Goal: Complete application form

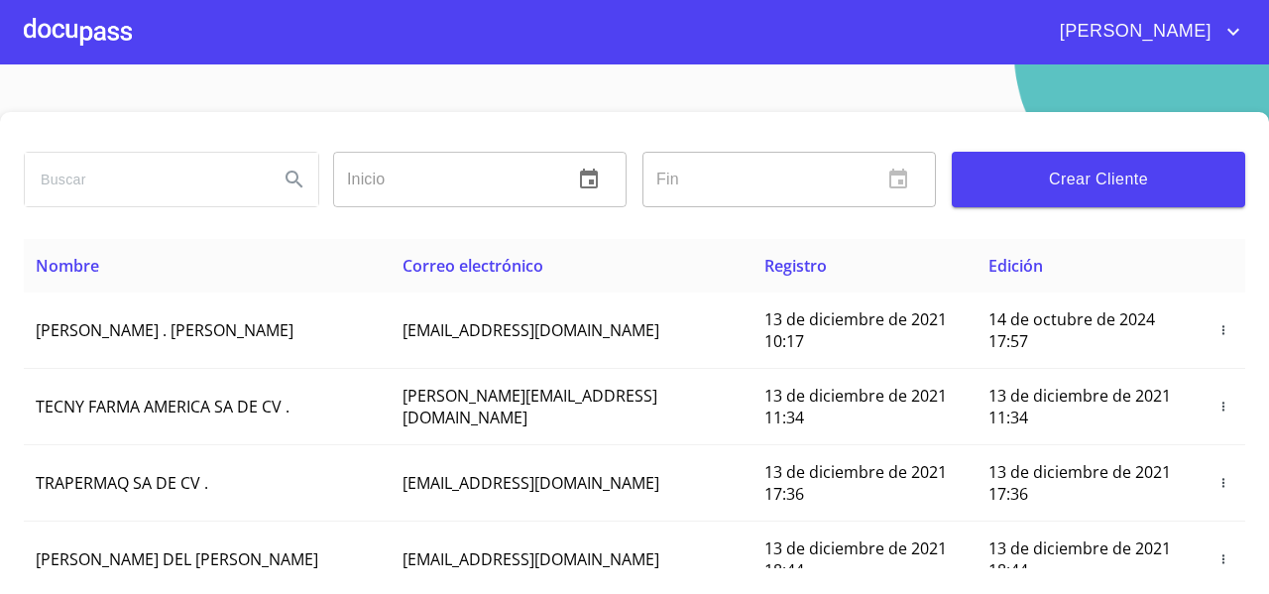
click at [146, 163] on input "search" at bounding box center [144, 180] width 238 height 54
click at [280, 165] on button "Search" at bounding box center [295, 180] width 48 height 48
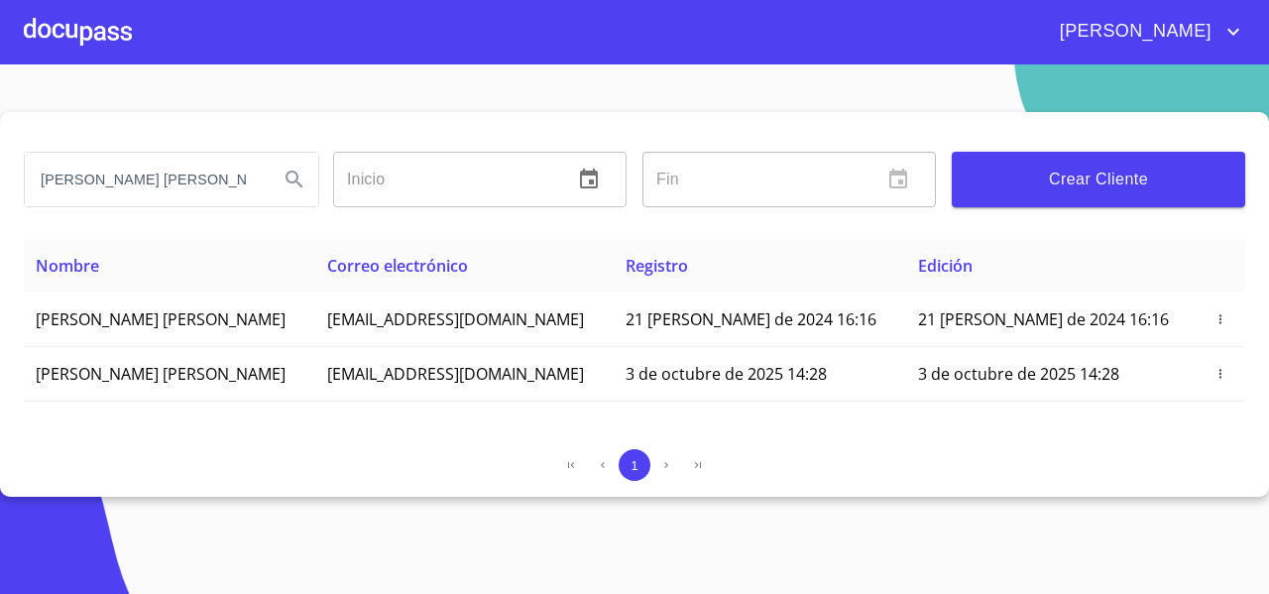
click at [114, 178] on input "[PERSON_NAME] [PERSON_NAME]" at bounding box center [144, 180] width 238 height 54
click at [247, 193] on input "[PERSON_NAME]" at bounding box center [144, 180] width 238 height 54
type input "[PERSON_NAME]"
click at [280, 179] on button "Search" at bounding box center [295, 180] width 48 height 48
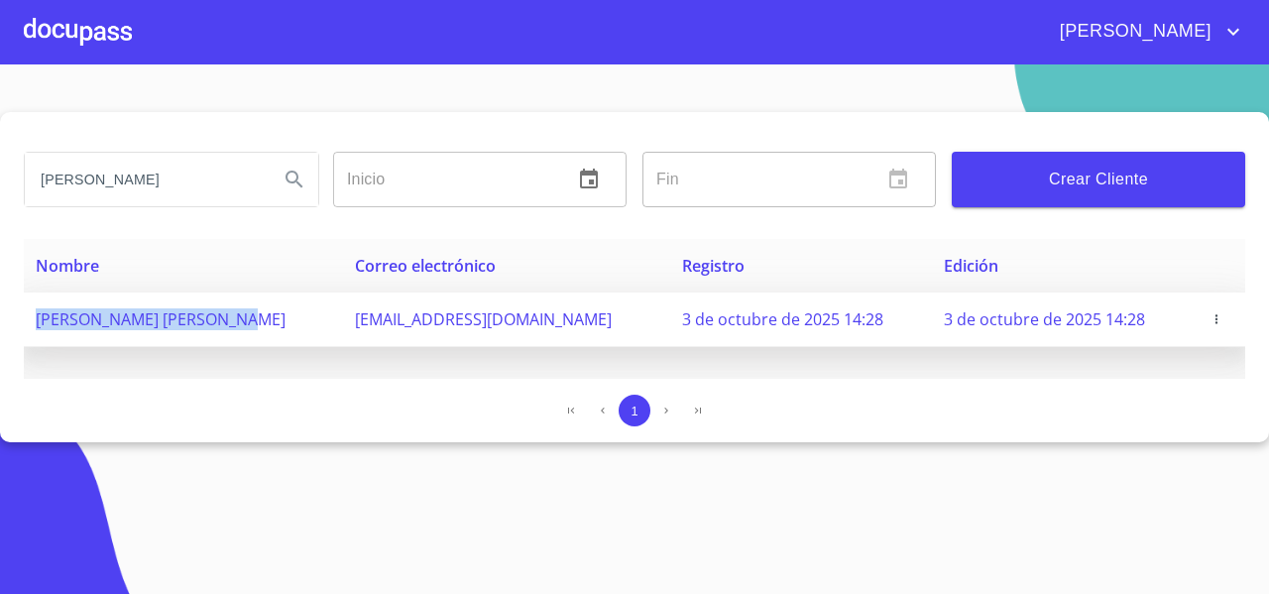
drag, startPoint x: 264, startPoint y: 325, endPoint x: 33, endPoint y: 331, distance: 231.1
click at [33, 331] on td "[PERSON_NAME] [PERSON_NAME]" at bounding box center [183, 320] width 319 height 55
copy span "[PERSON_NAME] [PERSON_NAME]"
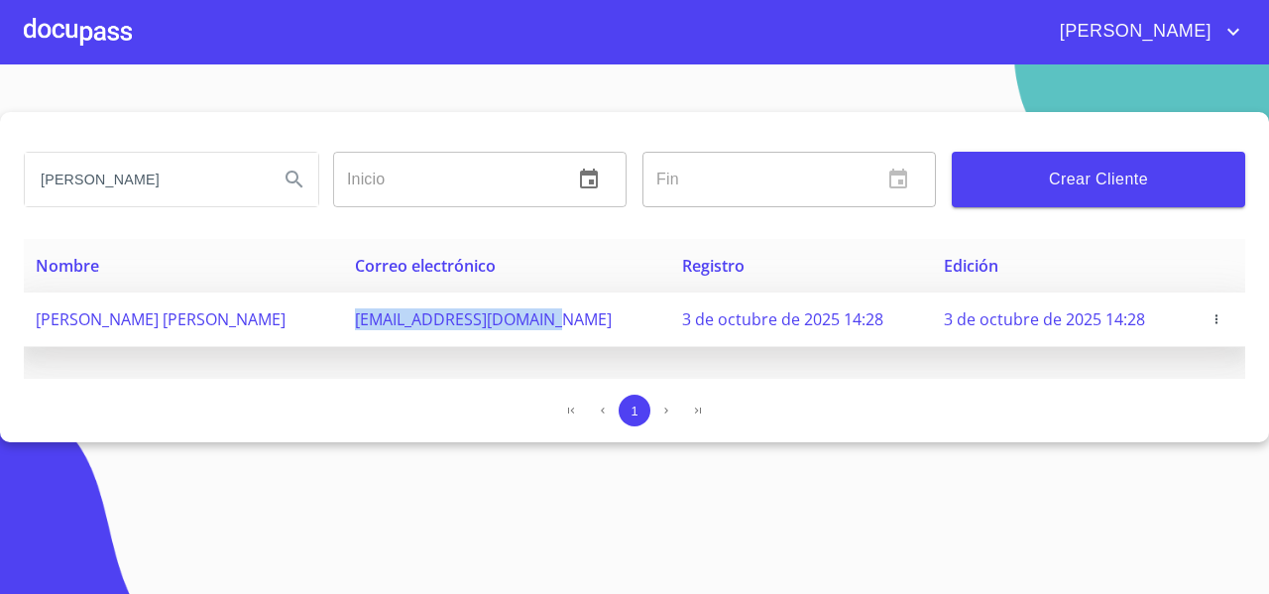
drag, startPoint x: 327, startPoint y: 322, endPoint x: 556, endPoint y: 319, distance: 229.1
click at [556, 319] on td "[EMAIL_ADDRESS][DOMAIN_NAME]" at bounding box center [506, 320] width 327 height 55
copy span "[EMAIL_ADDRESS][DOMAIN_NAME]"
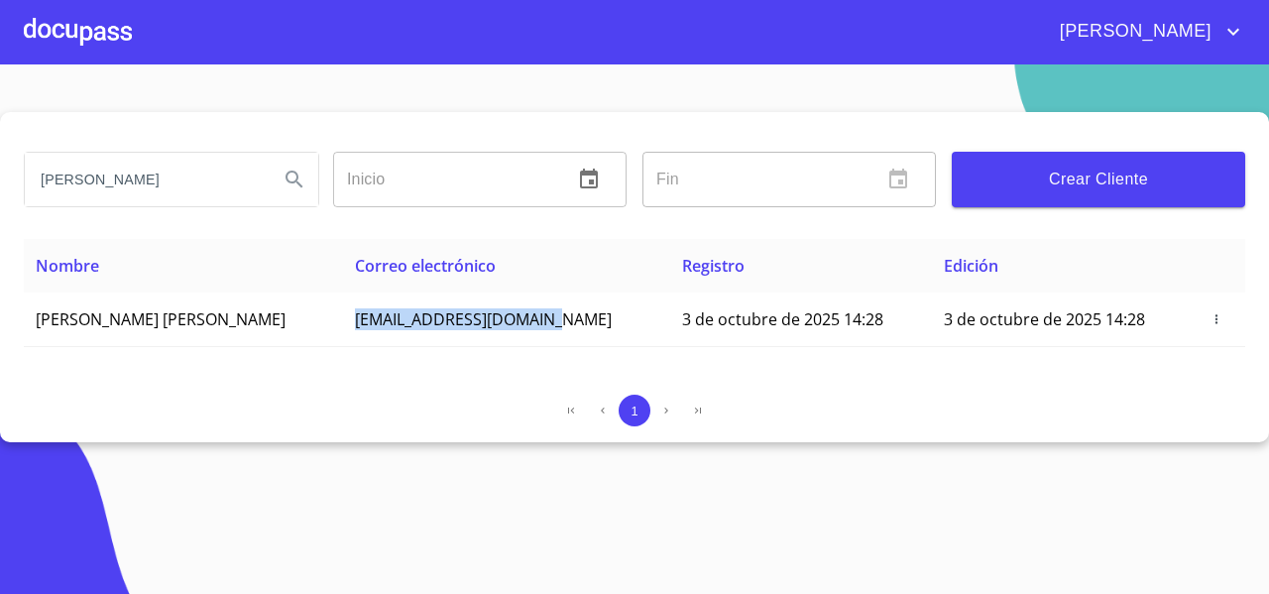
copy span "[EMAIL_ADDRESS][DOMAIN_NAME]"
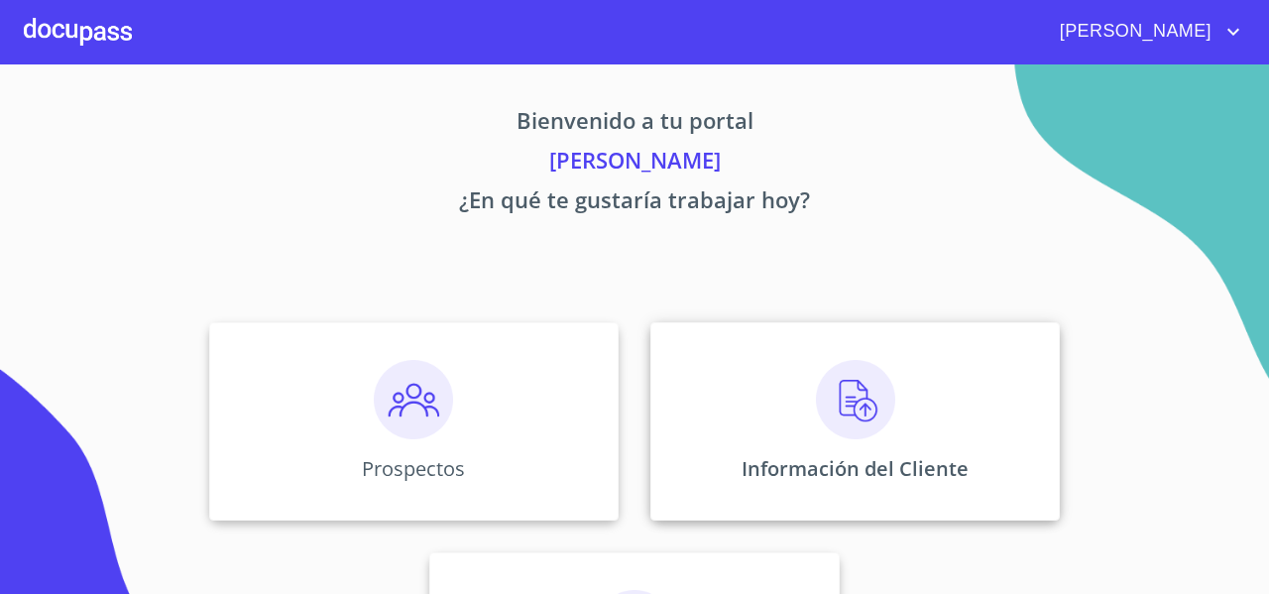
click at [692, 356] on div "Información del Cliente" at bounding box center [856, 421] width 410 height 198
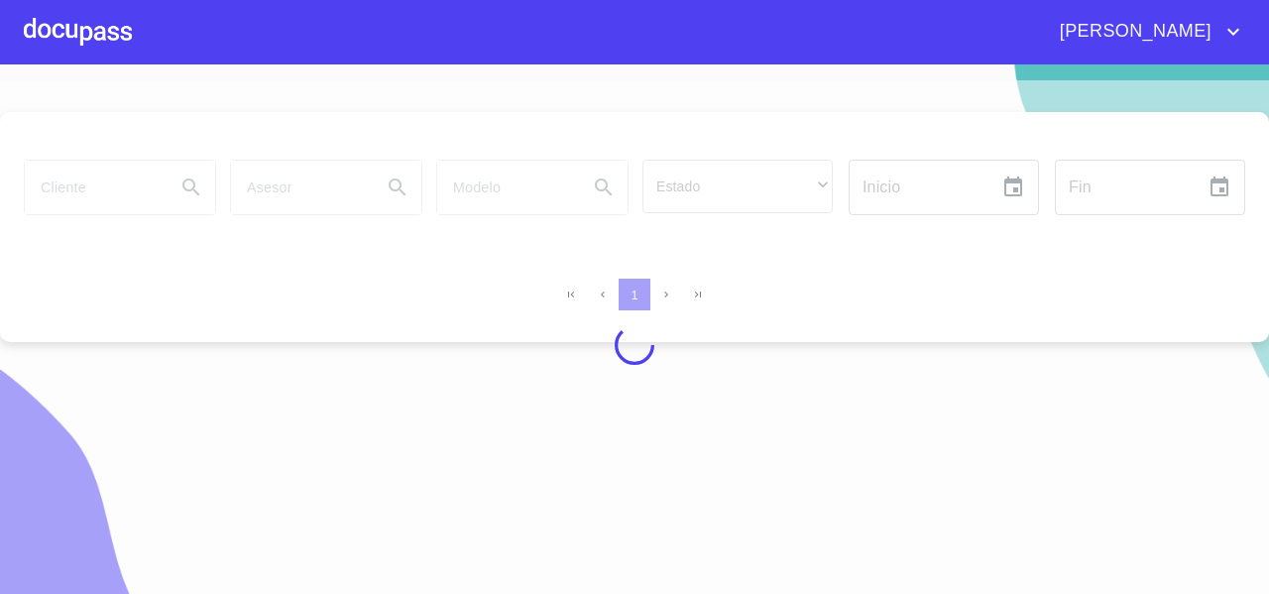
click at [89, 182] on div at bounding box center [634, 345] width 1269 height 530
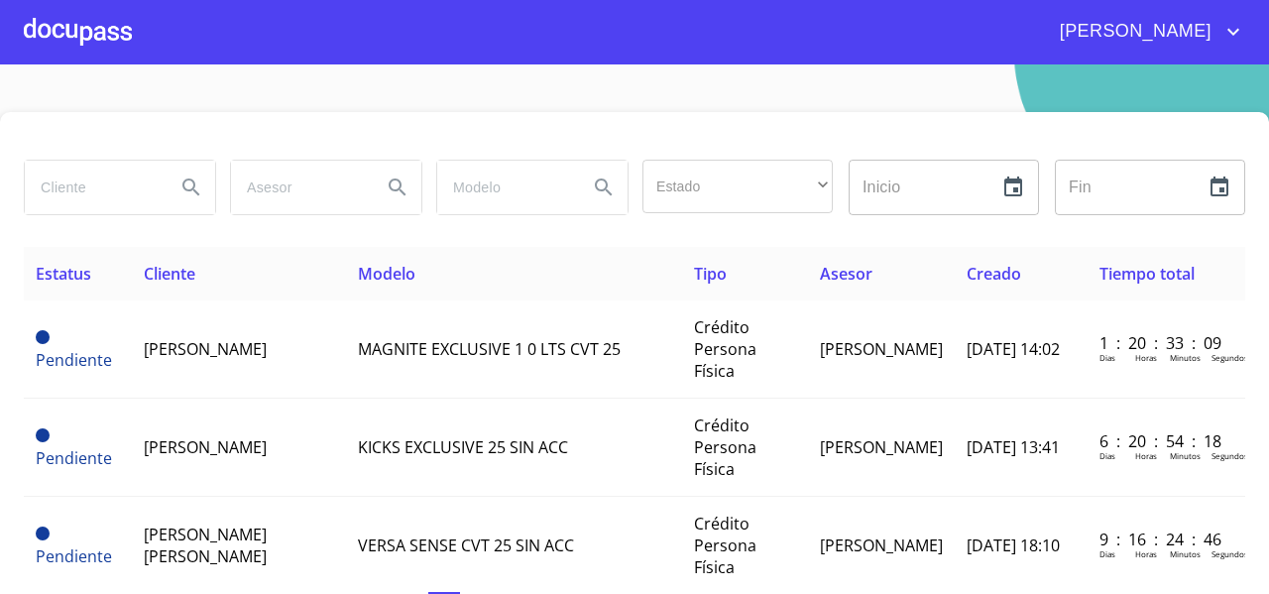
click at [89, 182] on input "search" at bounding box center [92, 188] width 135 height 54
type input "LAURA ELENA PEREZ"
click at [170, 190] on button "Search" at bounding box center [192, 188] width 48 height 48
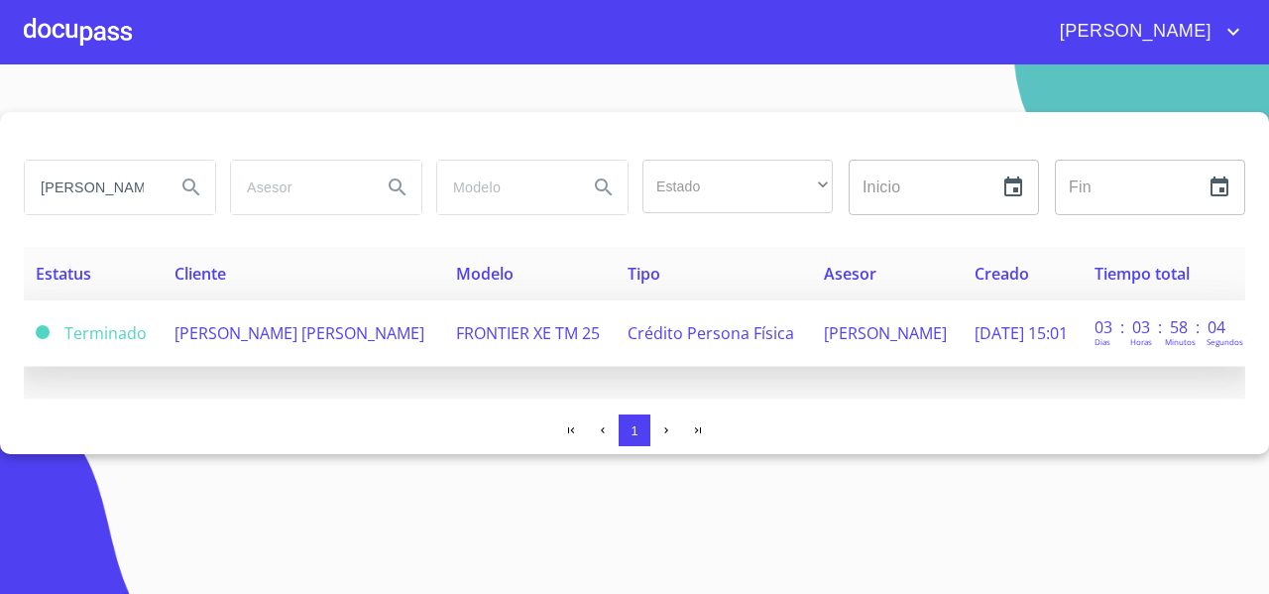
click at [250, 327] on span "[PERSON_NAME] [PERSON_NAME]" at bounding box center [300, 333] width 250 height 22
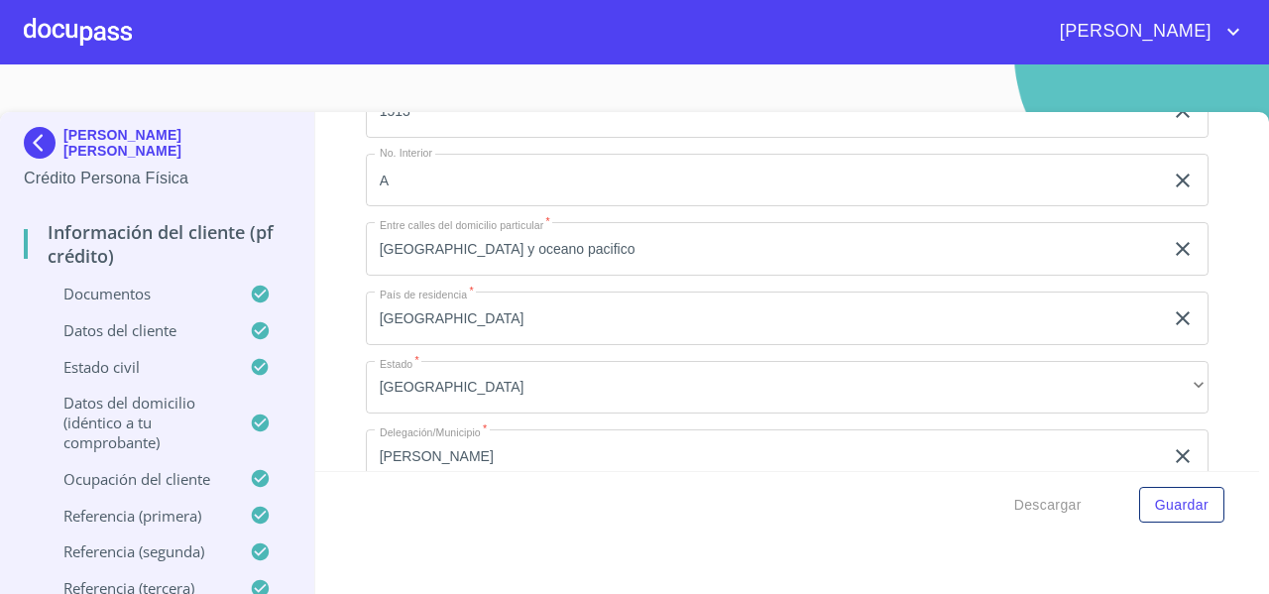
scroll to position [6946, 0]
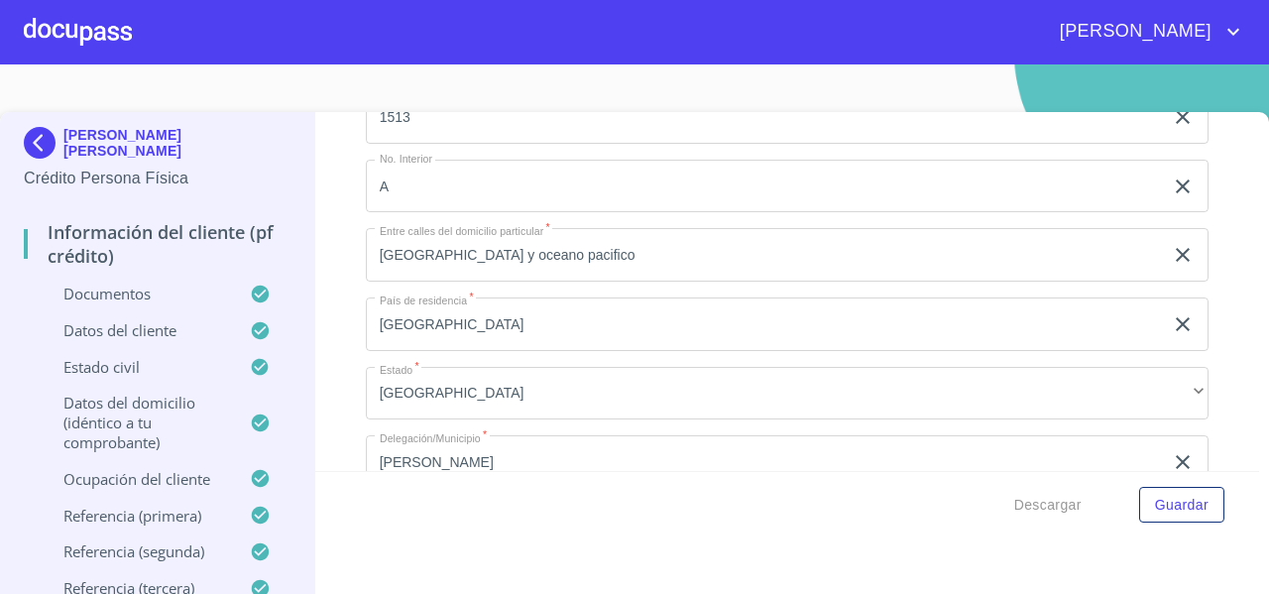
drag, startPoint x: 554, startPoint y: 172, endPoint x: 466, endPoint y: 176, distance: 88.3
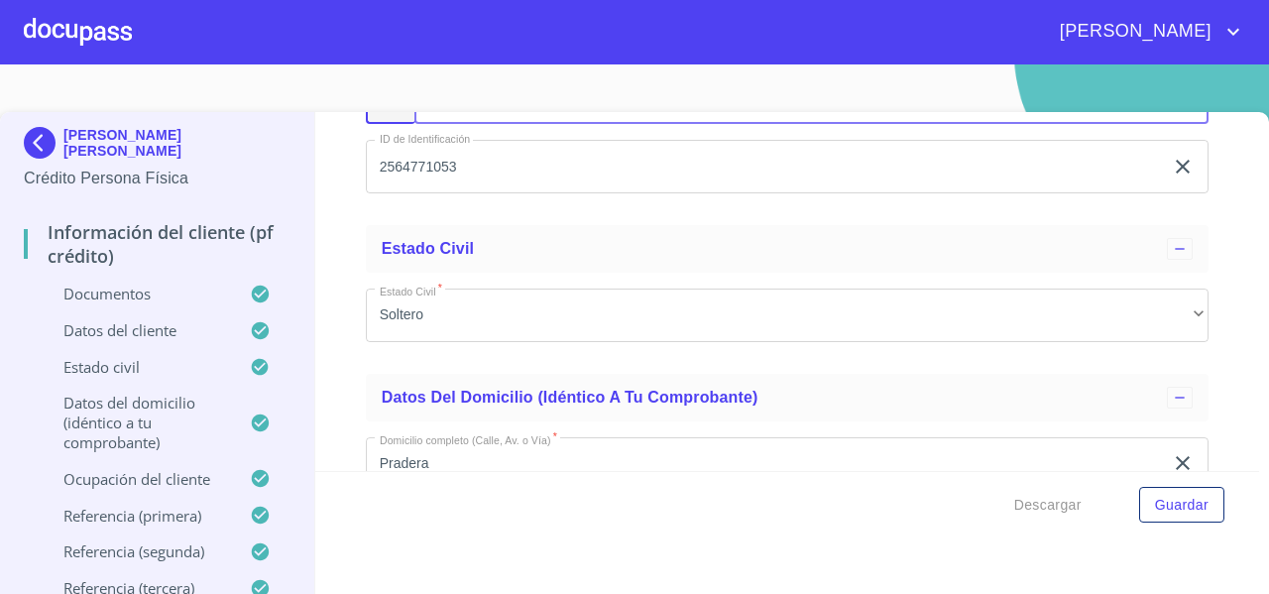
scroll to position [6718, 0]
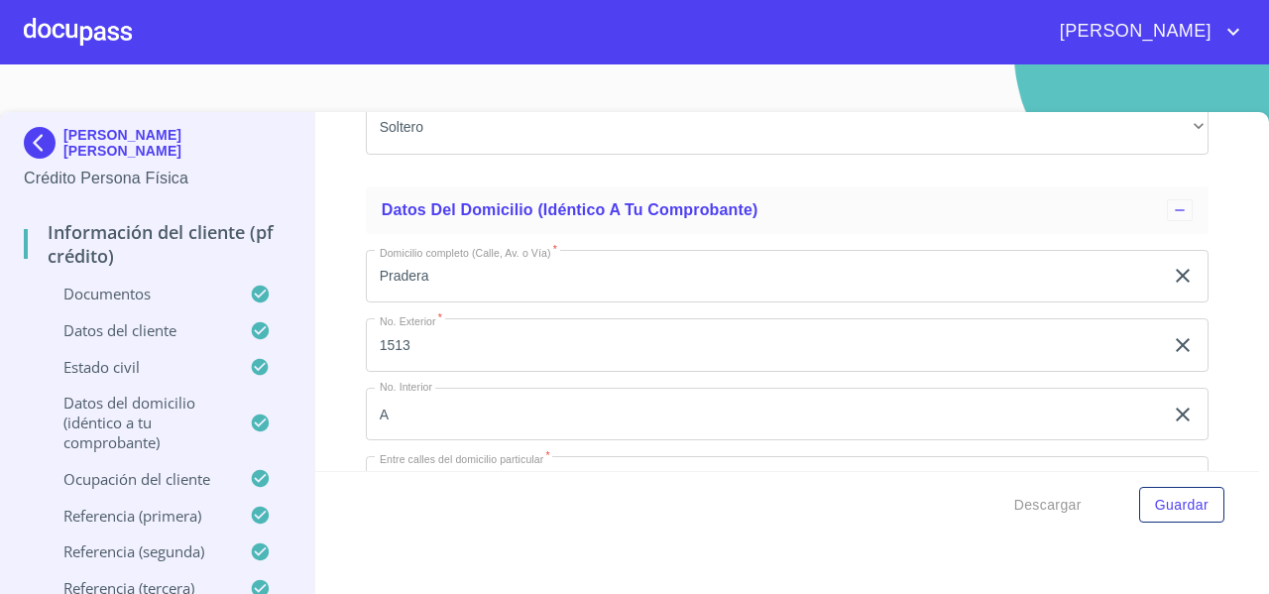
drag, startPoint x: 508, startPoint y: 398, endPoint x: 574, endPoint y: 400, distance: 66.5
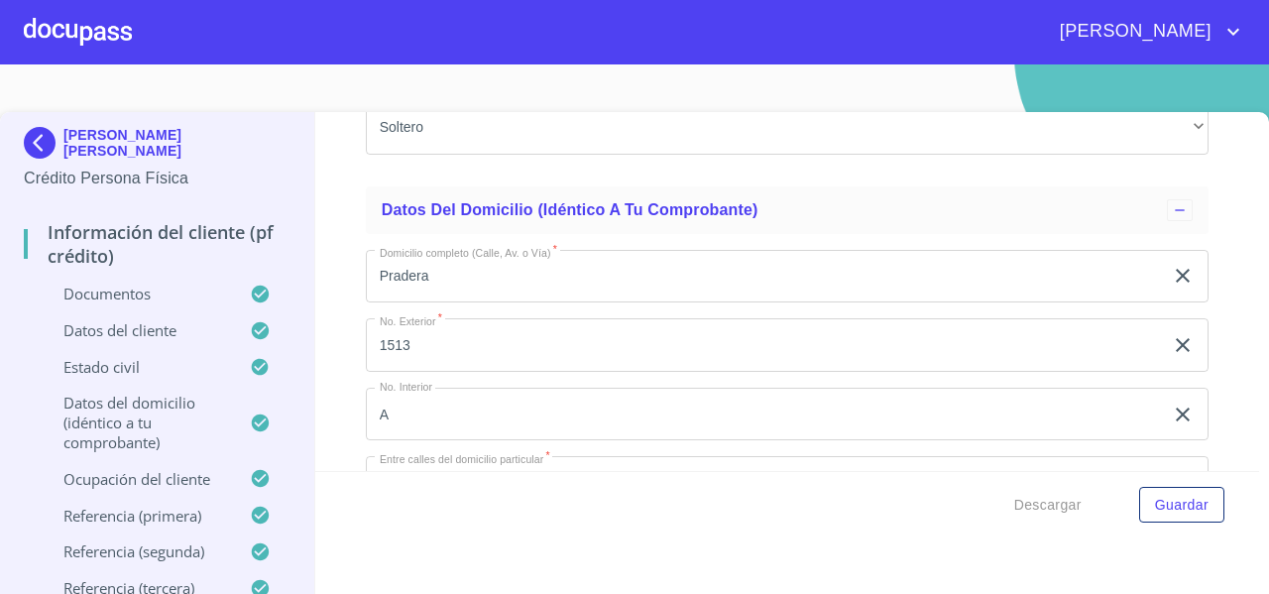
drag, startPoint x: 494, startPoint y: 399, endPoint x: 569, endPoint y: 391, distance: 75.8
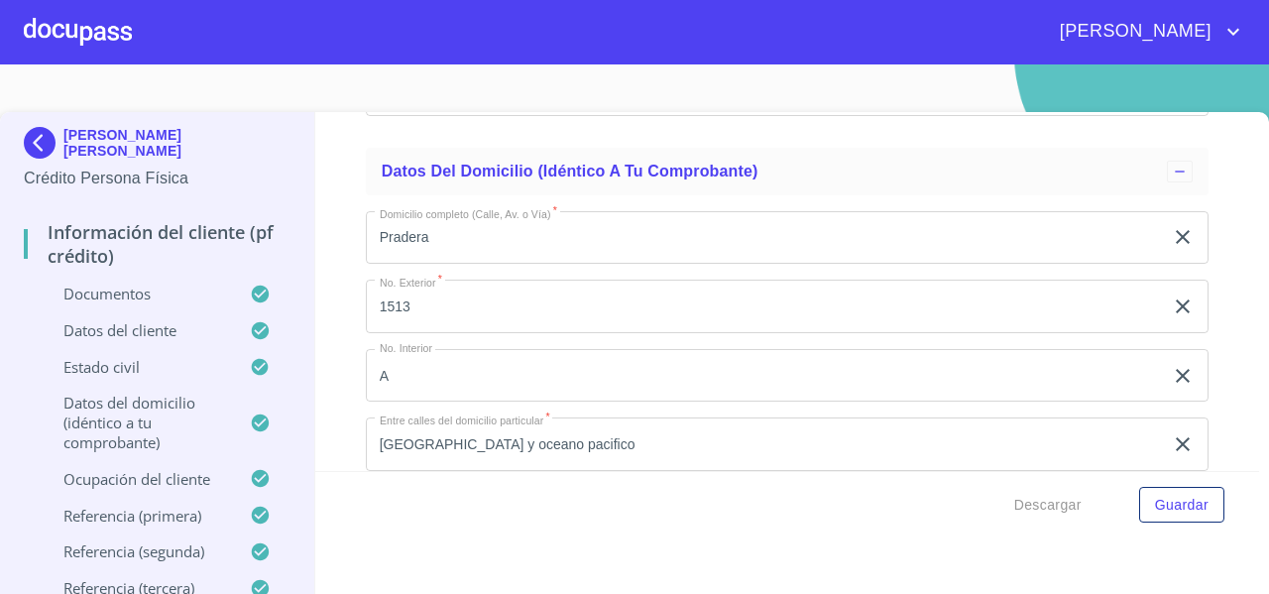
scroll to position [6755, 0]
